Goal: Information Seeking & Learning: Check status

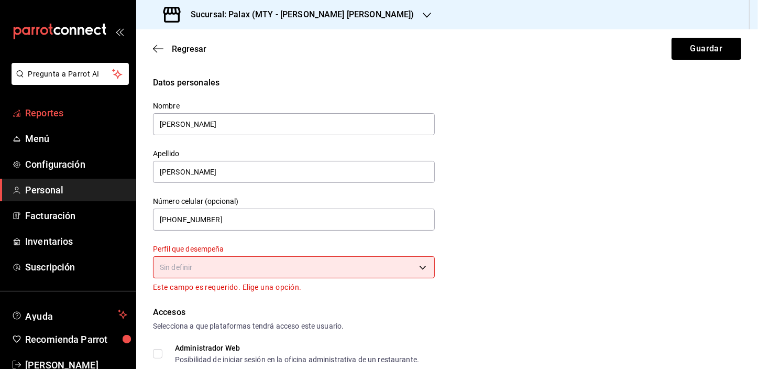
click at [47, 113] on span "Reportes" at bounding box center [76, 113] width 102 height 14
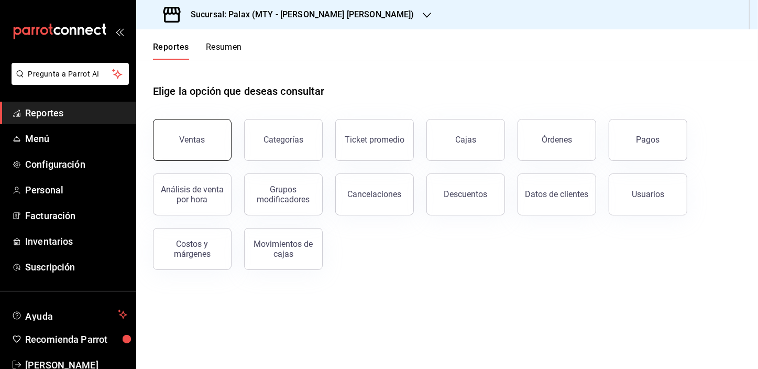
click at [205, 128] on button "Ventas" at bounding box center [192, 140] width 79 height 42
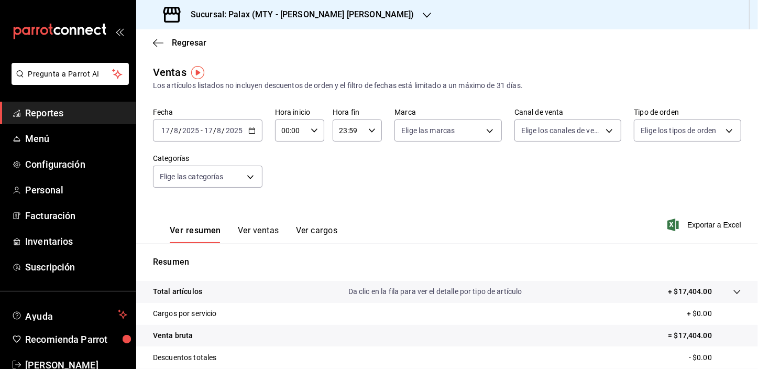
click at [289, 132] on input "00:00" at bounding box center [290, 130] width 31 height 21
click at [283, 183] on span "01" at bounding box center [287, 182] width 8 height 8
type input "01:00"
click at [243, 177] on div at bounding box center [379, 184] width 758 height 369
click at [243, 177] on body "Pregunta a Parrot AI Reportes Menú Configuración Personal Facturación Inventari…" at bounding box center [379, 184] width 758 height 369
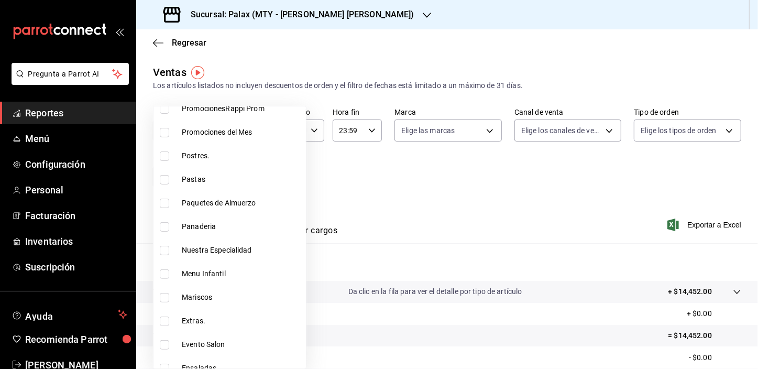
scroll to position [190, 0]
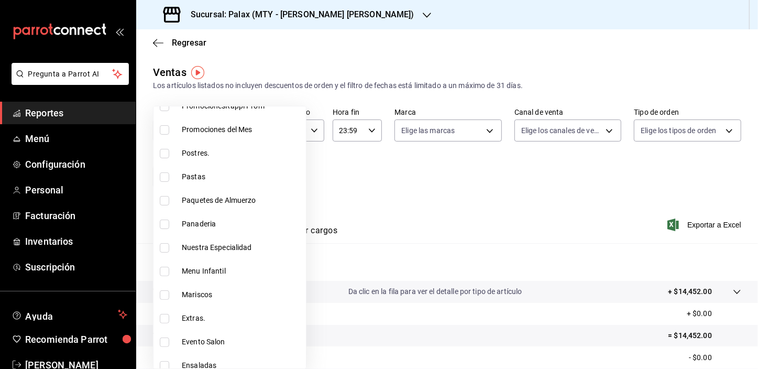
click at [167, 223] on input "checkbox" at bounding box center [164, 224] width 9 height 9
checkbox input "true"
type input "1ceab72d-41dd-42cd-99a7-d415d46efd3f"
click at [320, 173] on div at bounding box center [379, 184] width 758 height 369
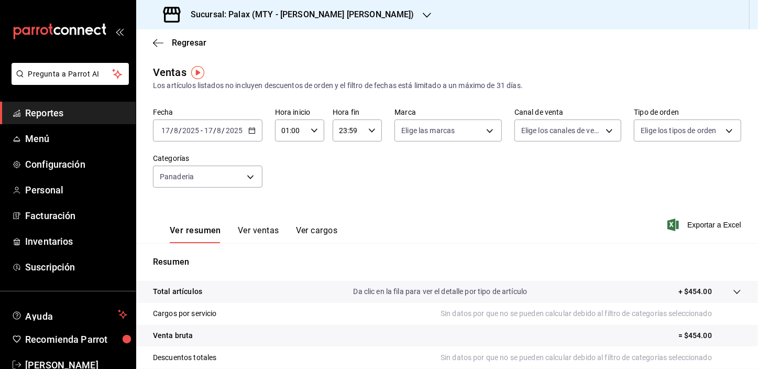
click at [267, 234] on button "Ver ventas" at bounding box center [258, 234] width 41 height 18
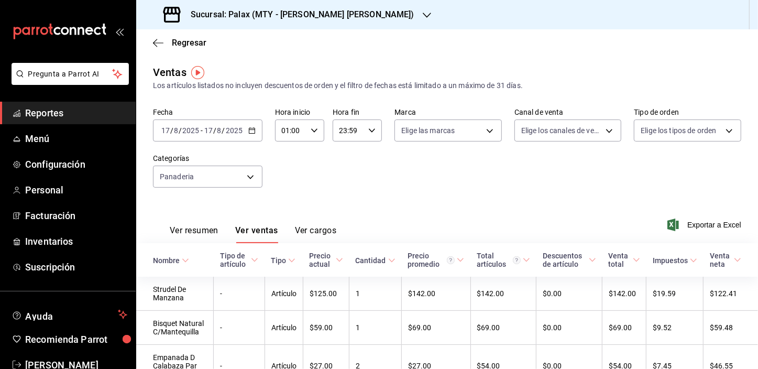
click at [423, 18] on icon "button" at bounding box center [427, 15] width 8 height 8
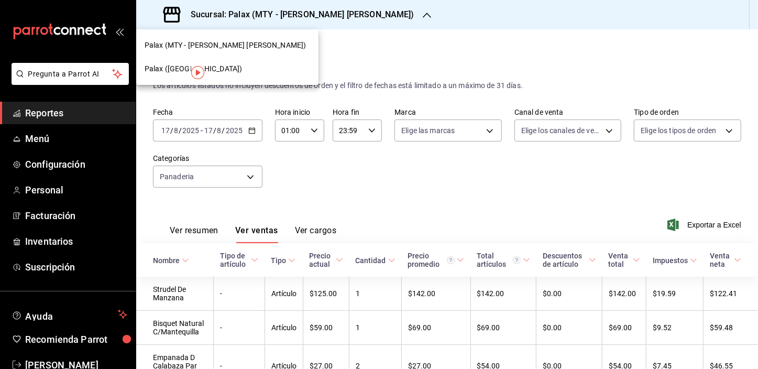
click at [176, 68] on span "Palax ([GEOGRAPHIC_DATA])" at bounding box center [193, 68] width 97 height 11
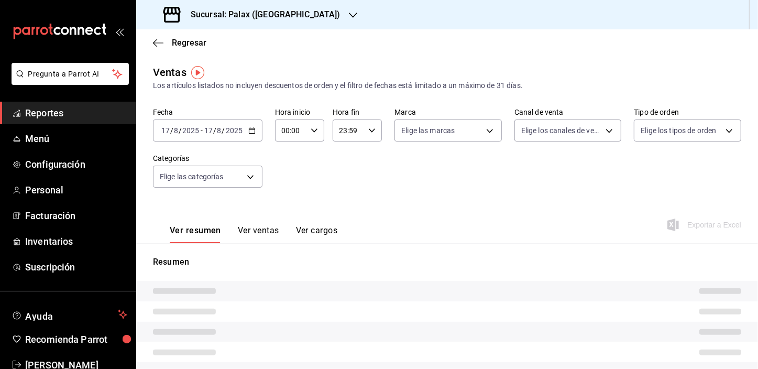
type input "01:00"
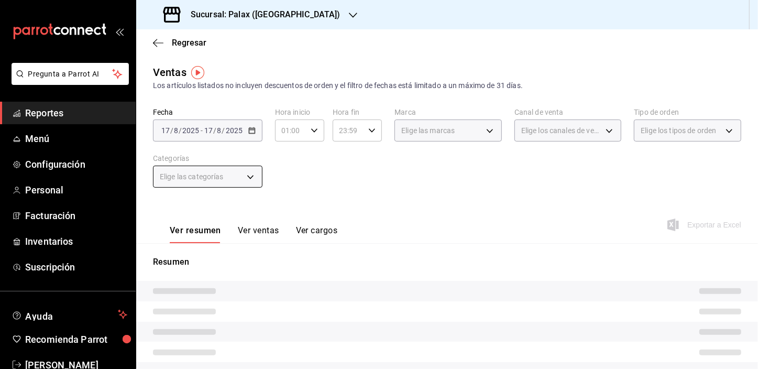
click at [201, 182] on body "Pregunta a Parrot AI Reportes Menú Configuración Personal Facturación Inventari…" at bounding box center [379, 184] width 758 height 369
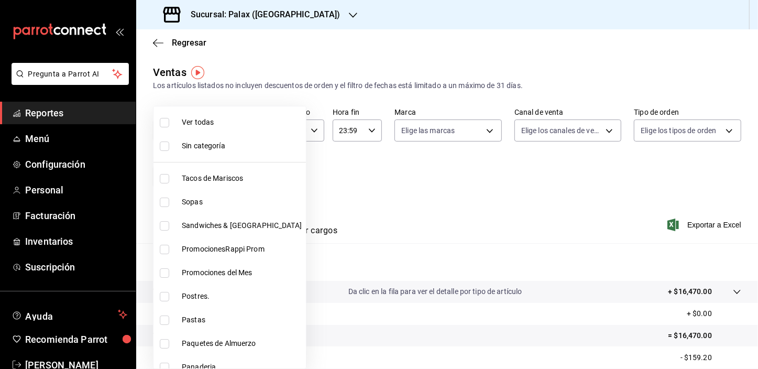
scroll to position [143, 0]
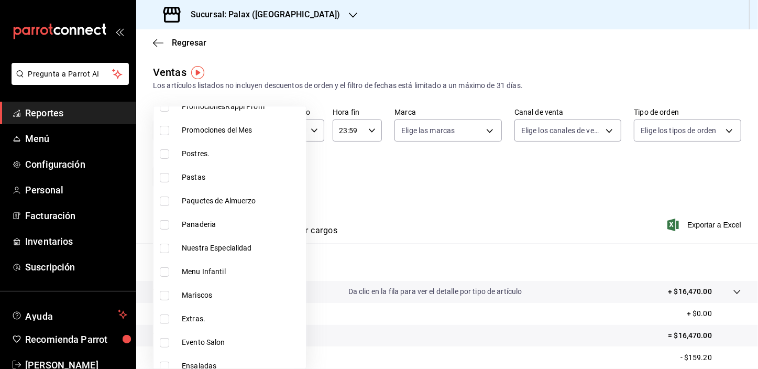
click at [168, 223] on input "checkbox" at bounding box center [164, 224] width 9 height 9
checkbox input "true"
type input "90d14028-a2c9-4fb8-b762-41d9ea373592"
click at [333, 179] on div at bounding box center [379, 184] width 758 height 369
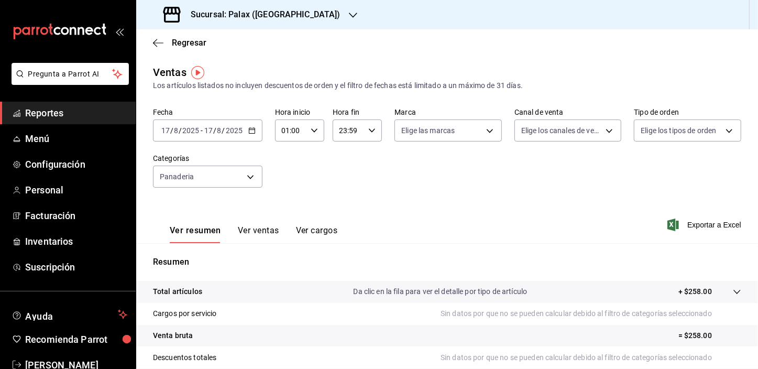
click at [266, 233] on button "Ver ventas" at bounding box center [258, 234] width 41 height 18
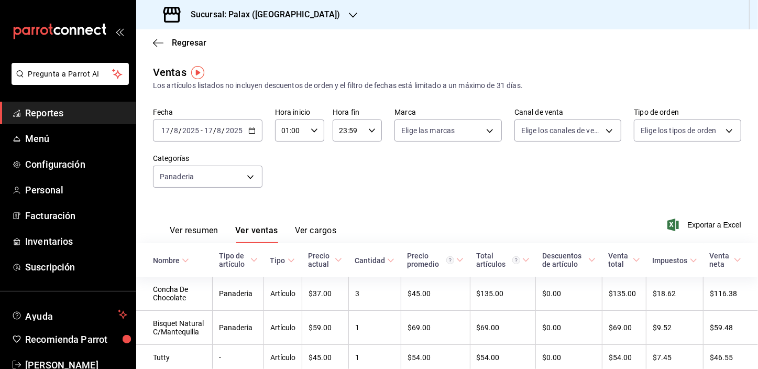
click at [384, 166] on div "Fecha [DATE] [DATE] - [DATE] [DATE] Hora inicio 01:00 Hora inicio Hora fin 23:5…" at bounding box center [447, 154] width 589 height 92
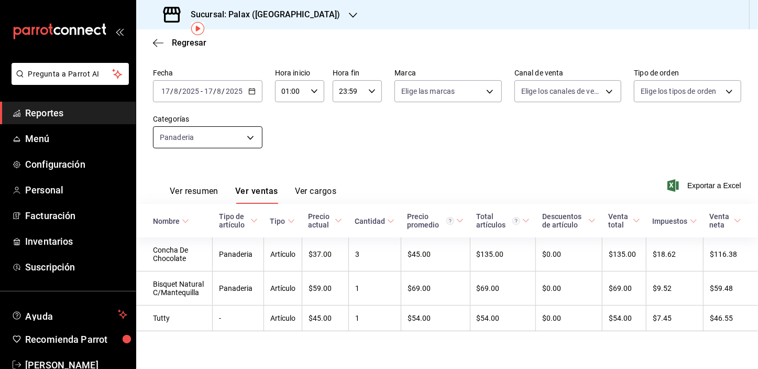
click at [234, 134] on body "Pregunta a Parrot AI Reportes Menú Configuración Personal Facturación Inventari…" at bounding box center [379, 184] width 758 height 369
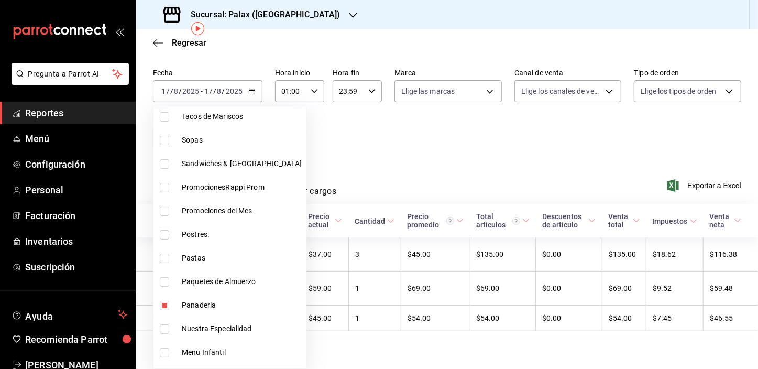
scroll to position [143, 0]
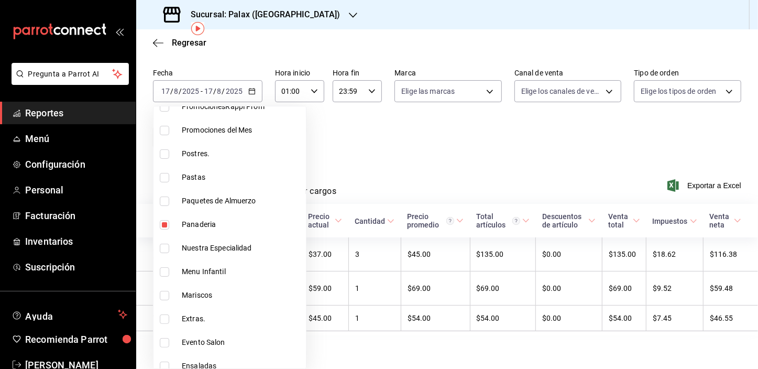
click at [164, 223] on input "checkbox" at bounding box center [164, 224] width 9 height 9
checkbox input "false"
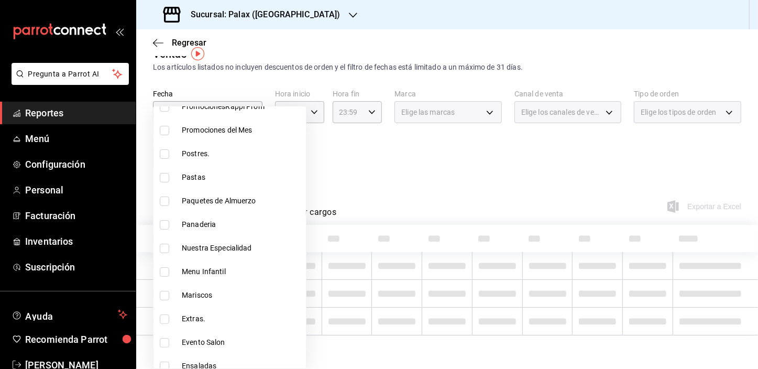
scroll to position [18, 0]
click at [162, 152] on input "checkbox" at bounding box center [164, 153] width 9 height 9
checkbox input "true"
click at [349, 163] on div at bounding box center [379, 184] width 758 height 369
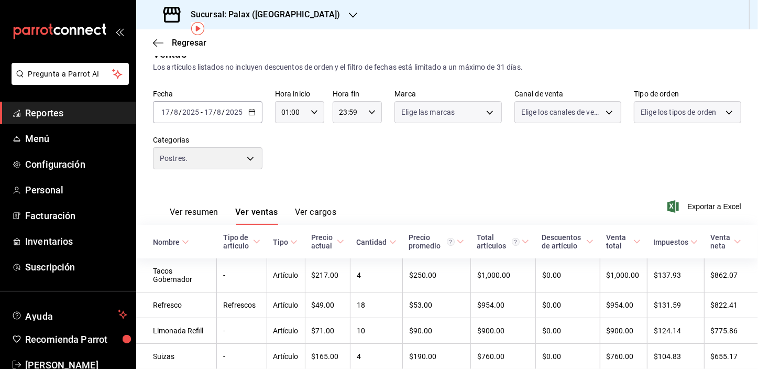
type input "5f074bd3-619d-4e10-94fa-620713841d38"
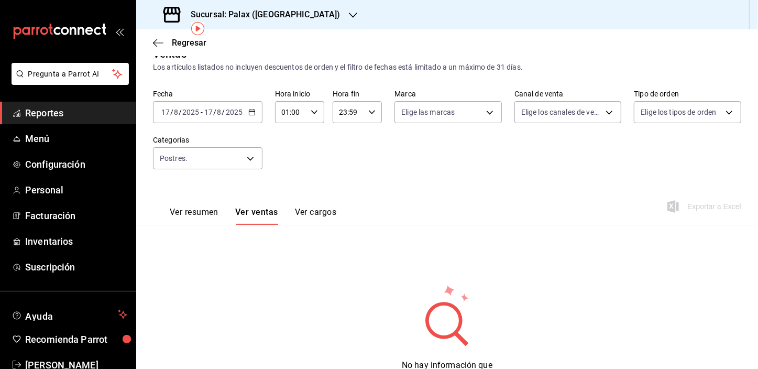
scroll to position [44, 0]
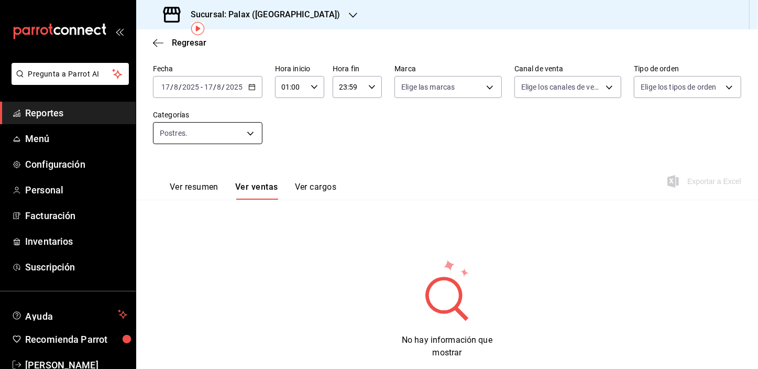
click at [251, 133] on body "Pregunta a Parrot AI Reportes Menú Configuración Personal Facturación Inventari…" at bounding box center [379, 184] width 758 height 369
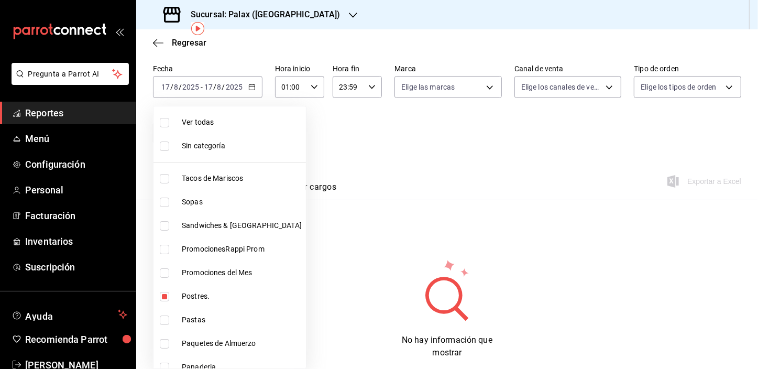
click at [162, 294] on input "checkbox" at bounding box center [164, 296] width 9 height 9
checkbox input "false"
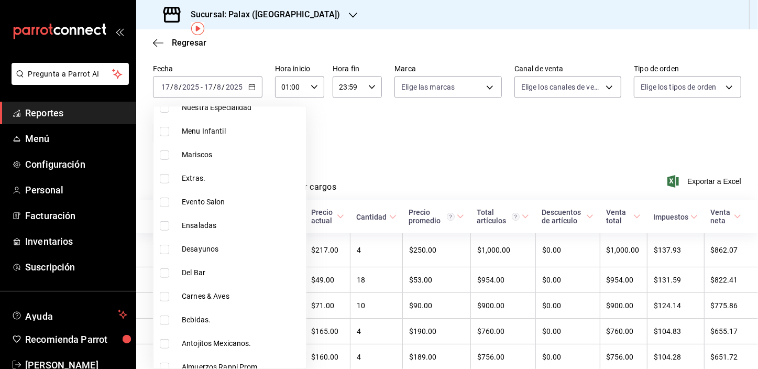
scroll to position [286, 0]
click at [167, 316] on input "checkbox" at bounding box center [164, 317] width 9 height 9
checkbox input "true"
type input "4b82141e-e12f-4992-9202-ab169af21a46"
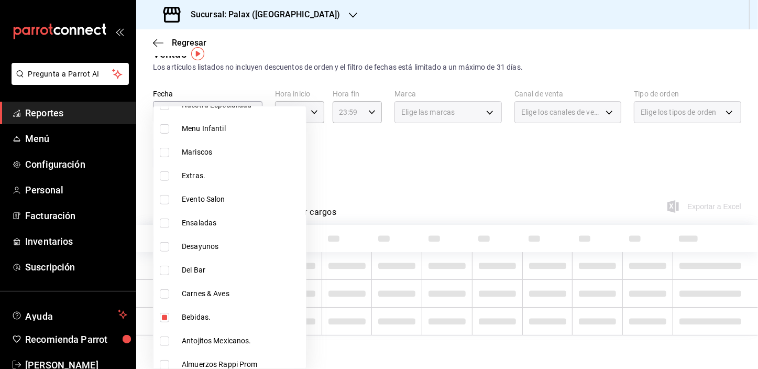
click at [337, 189] on div at bounding box center [379, 184] width 758 height 369
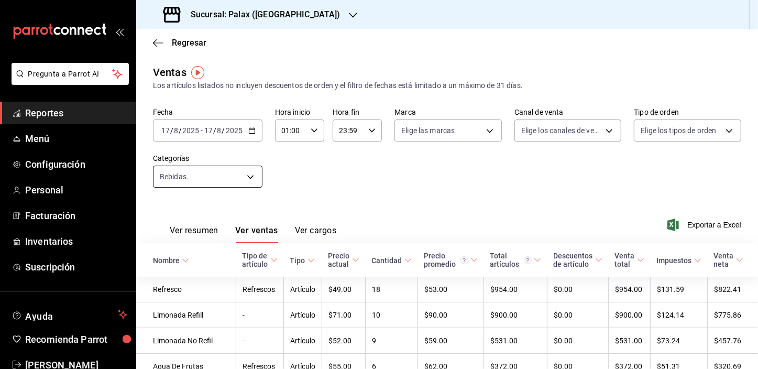
click at [192, 173] on body "Pregunta a Parrot AI Reportes Menú Configuración Personal Facturación Inventari…" at bounding box center [379, 184] width 758 height 369
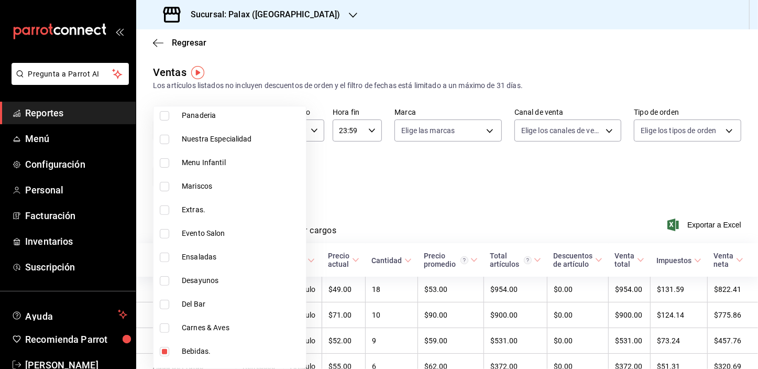
scroll to position [381, 0]
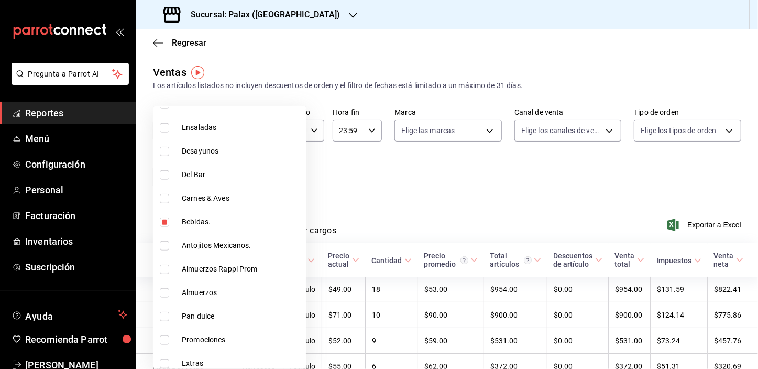
drag, startPoint x: 166, startPoint y: 219, endPoint x: 162, endPoint y: 173, distance: 45.8
click at [166, 219] on input "checkbox" at bounding box center [164, 222] width 9 height 9
checkbox input "false"
click at [162, 173] on input "checkbox" at bounding box center [164, 174] width 9 height 9
checkbox input "true"
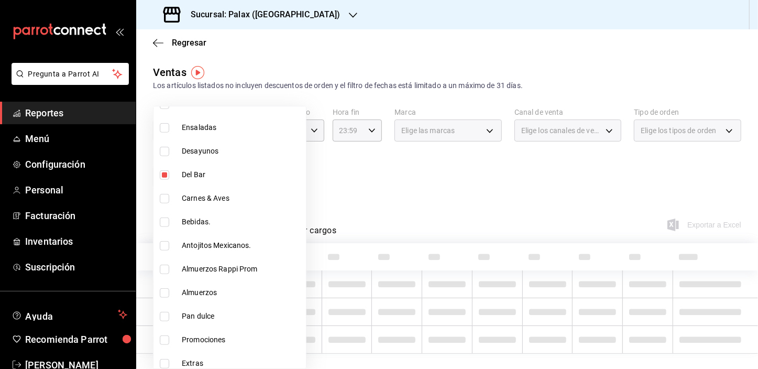
type input "e5fa14e2-c7bb-4afd-b0cf-6d1a2447c4a1"
click at [346, 181] on div at bounding box center [379, 184] width 758 height 369
